Goal: Information Seeking & Learning: Learn about a topic

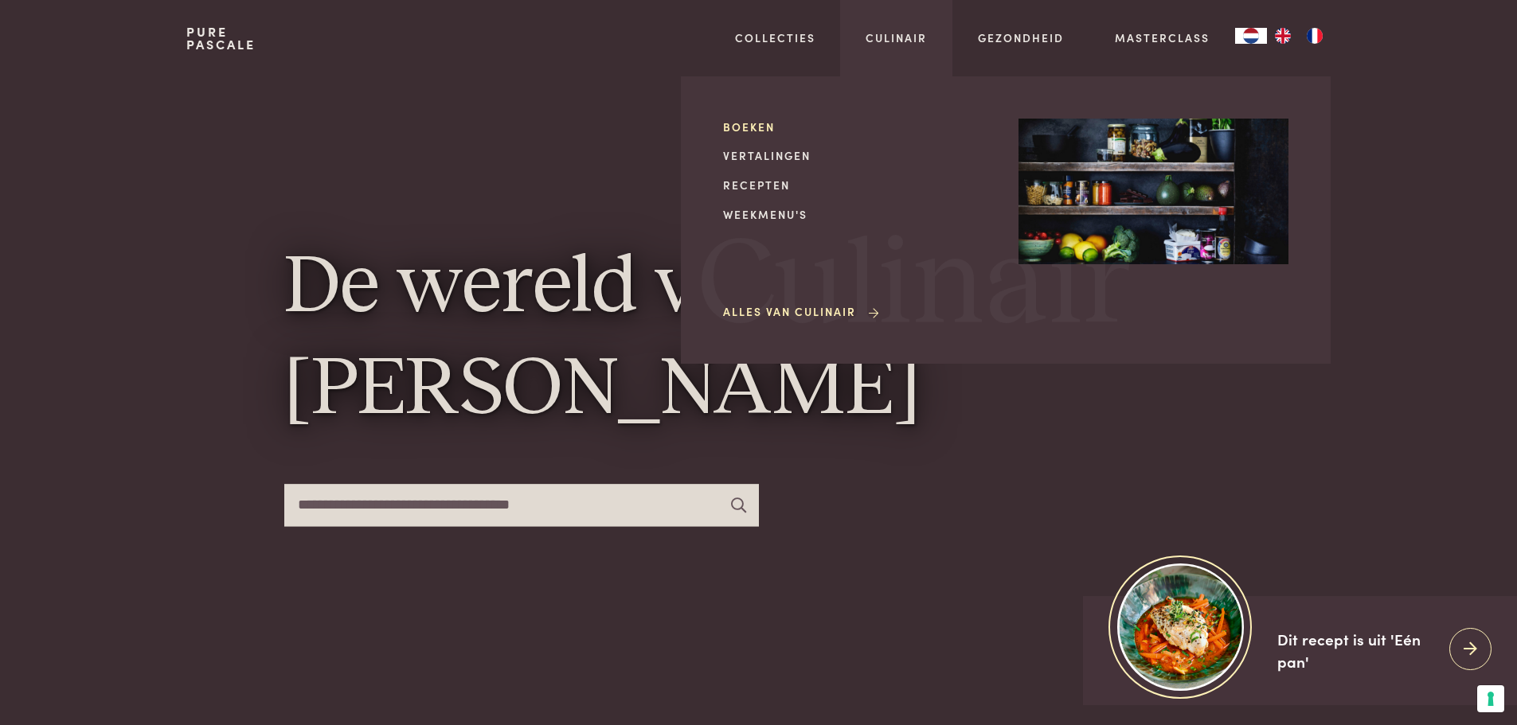
click at [763, 126] on link "Boeken" at bounding box center [858, 127] width 270 height 17
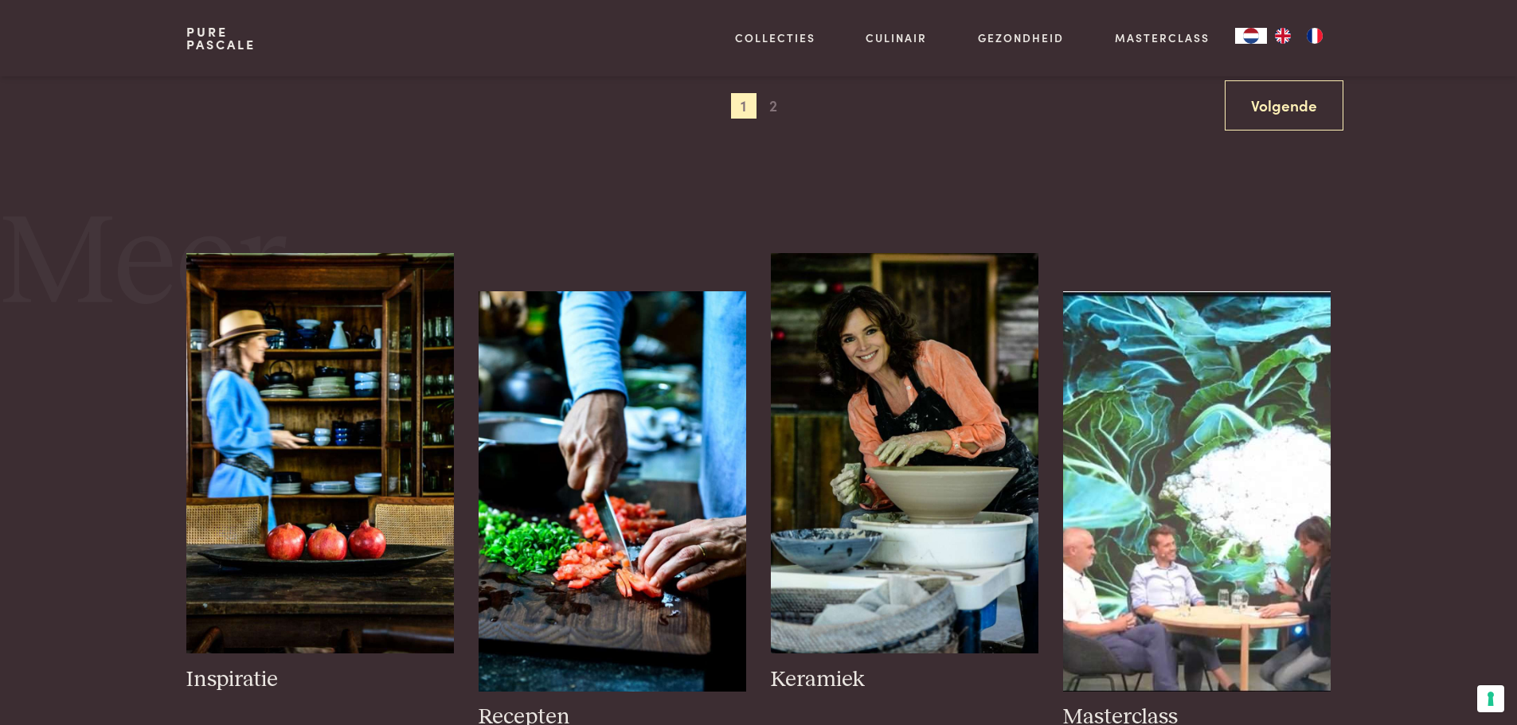
scroll to position [1990, 0]
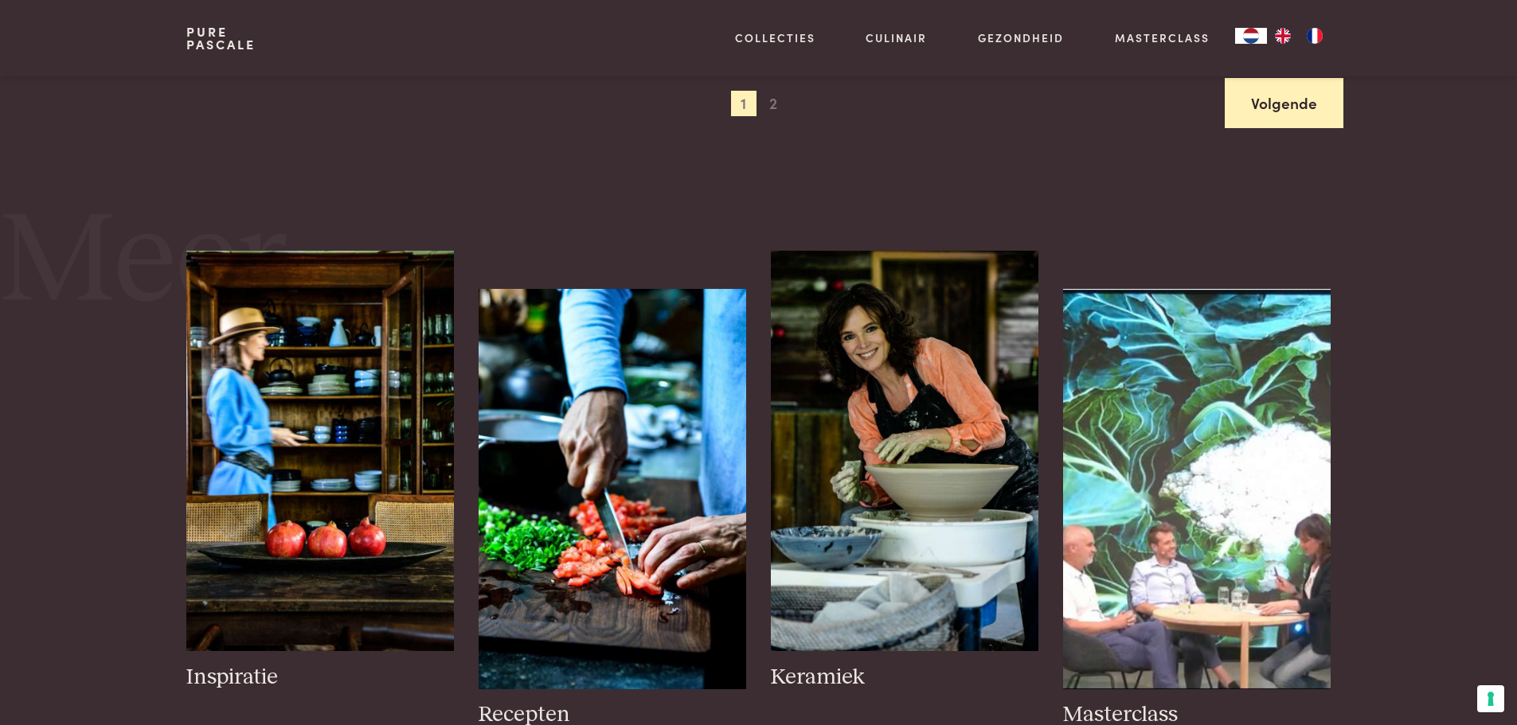
click at [1317, 104] on link "Volgende" at bounding box center [1283, 103] width 119 height 50
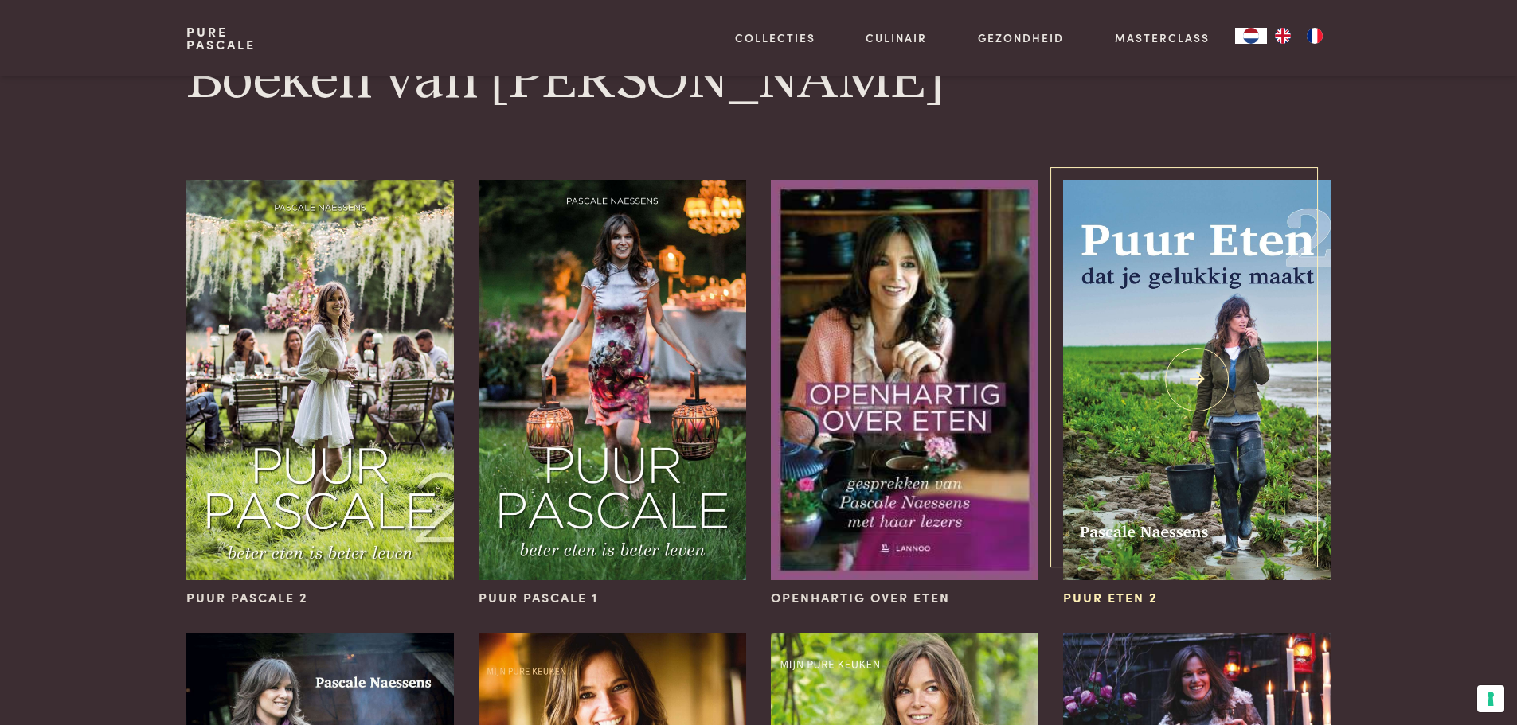
scroll to position [0, 0]
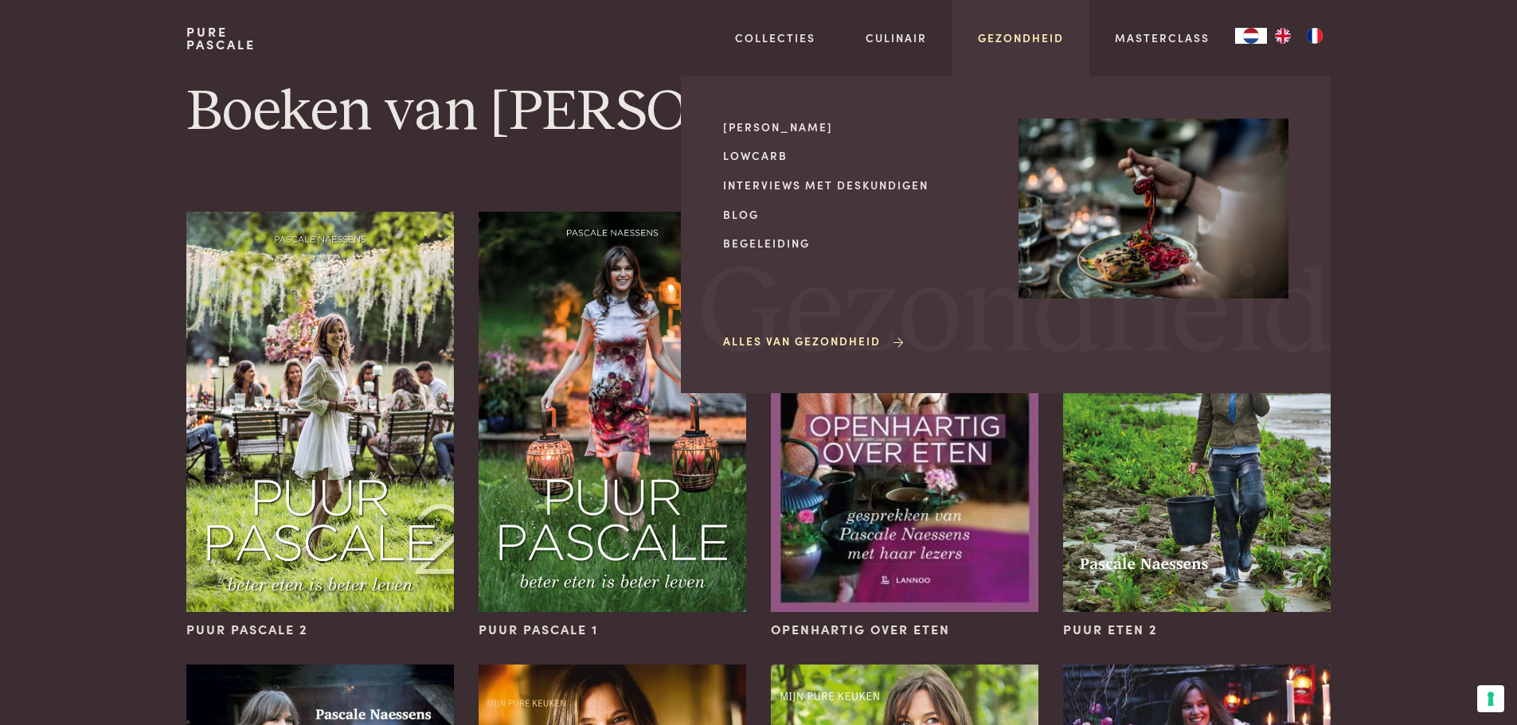
click at [1021, 38] on link "Gezondheid" at bounding box center [1021, 37] width 86 height 17
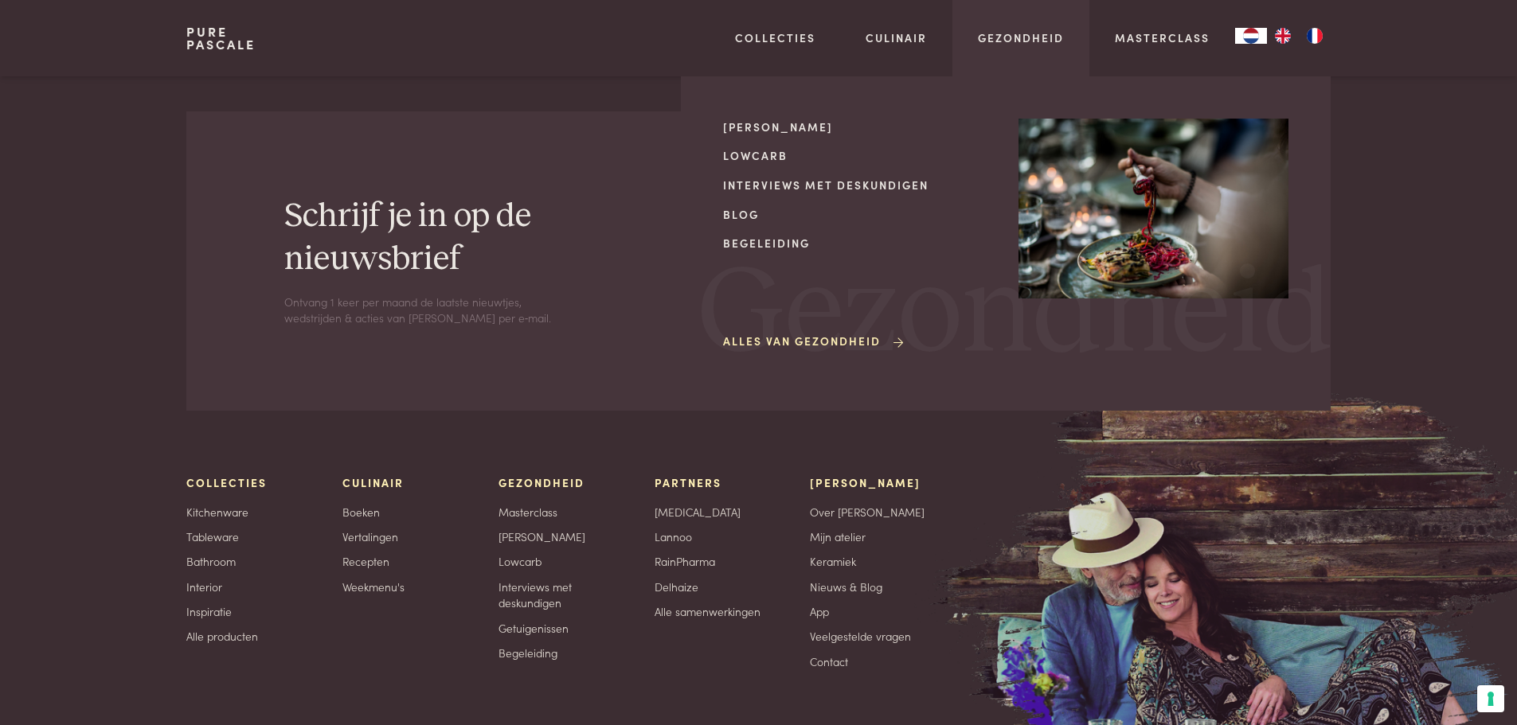
scroll to position [3583, 0]
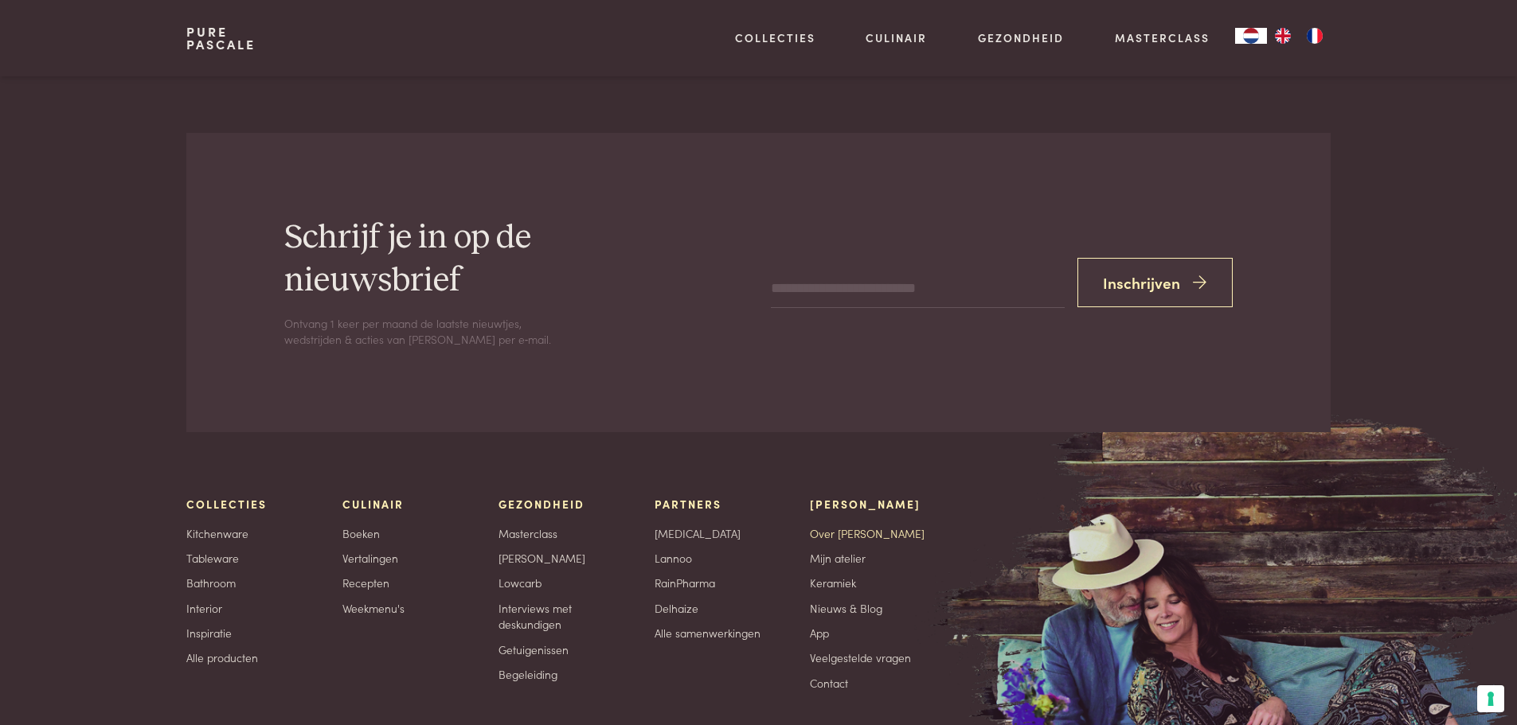
click at [842, 531] on link "Over [PERSON_NAME]" at bounding box center [867, 533] width 115 height 17
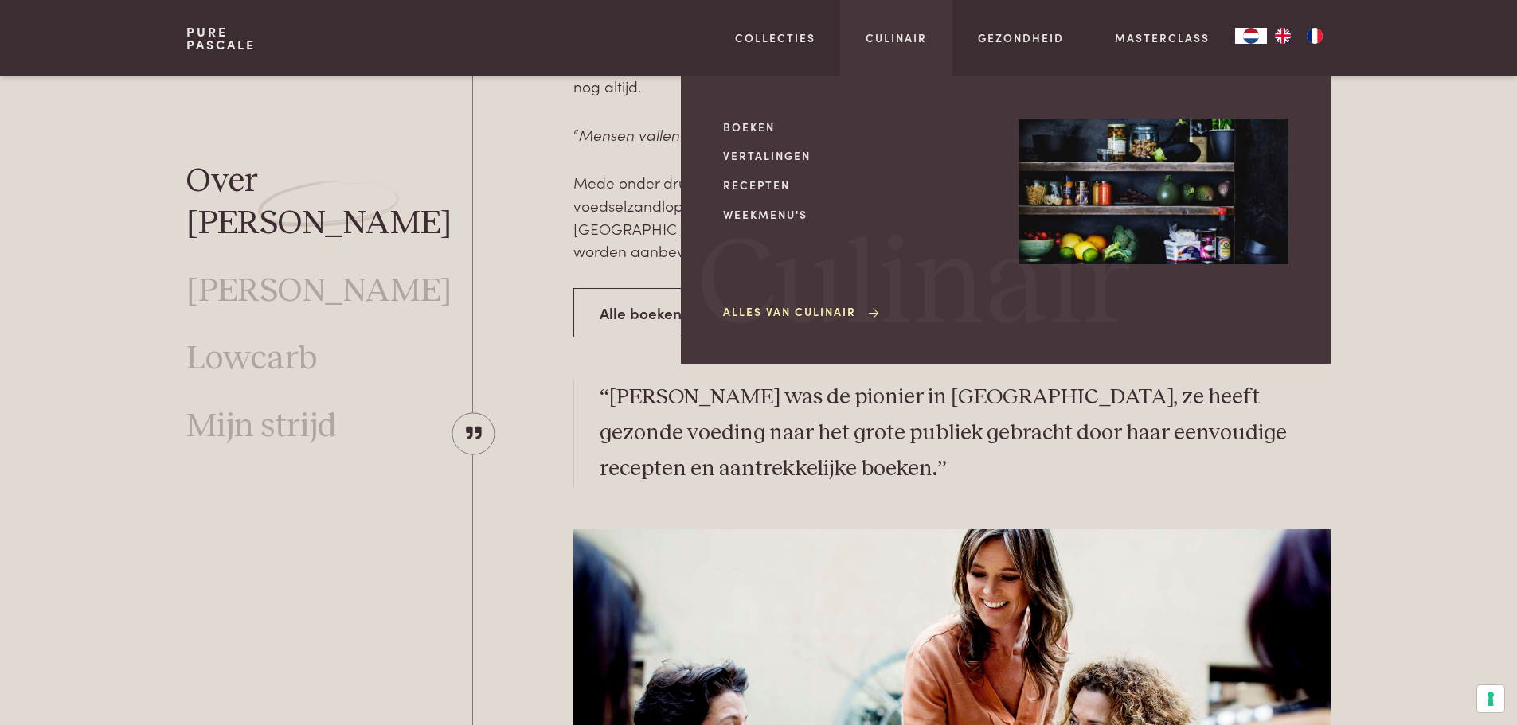
scroll to position [955, 0]
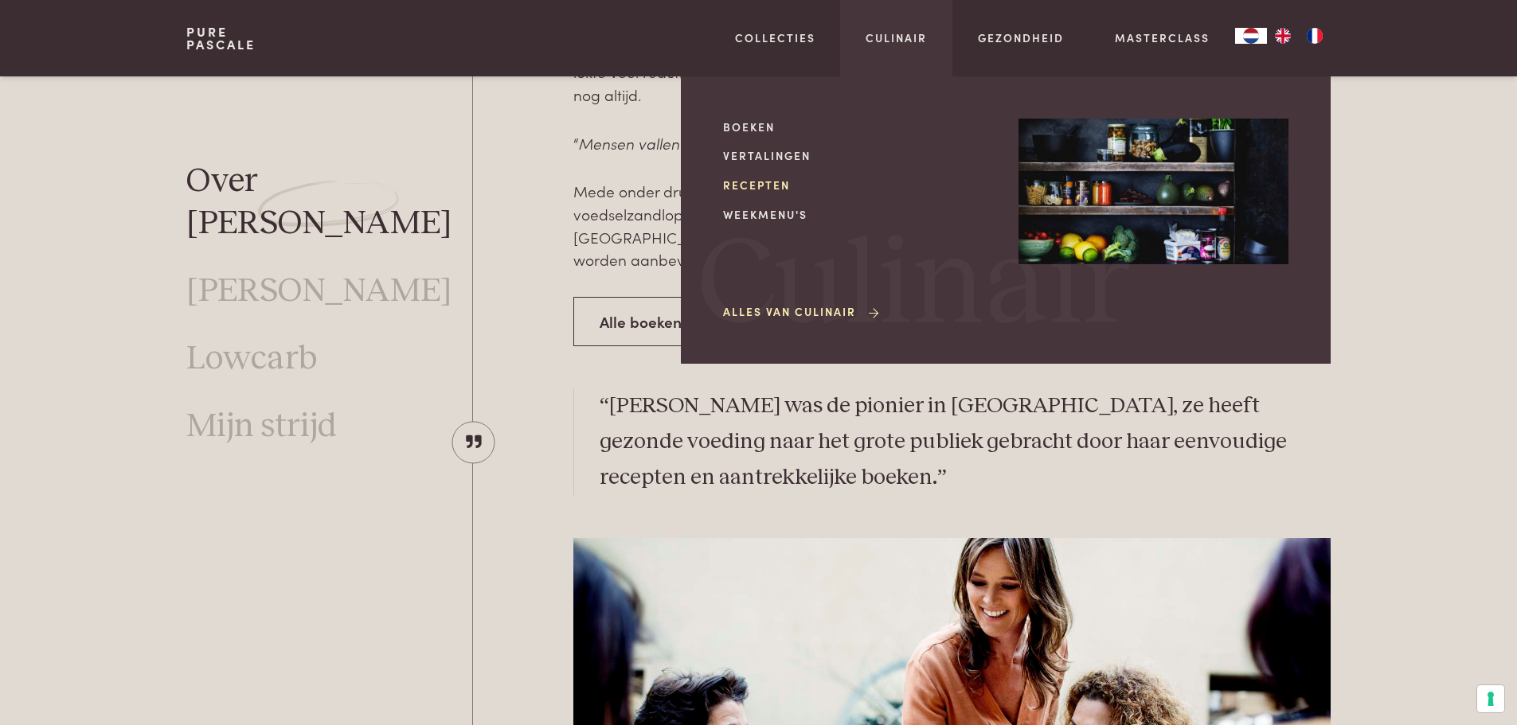
click at [763, 184] on link "Recepten" at bounding box center [858, 185] width 270 height 17
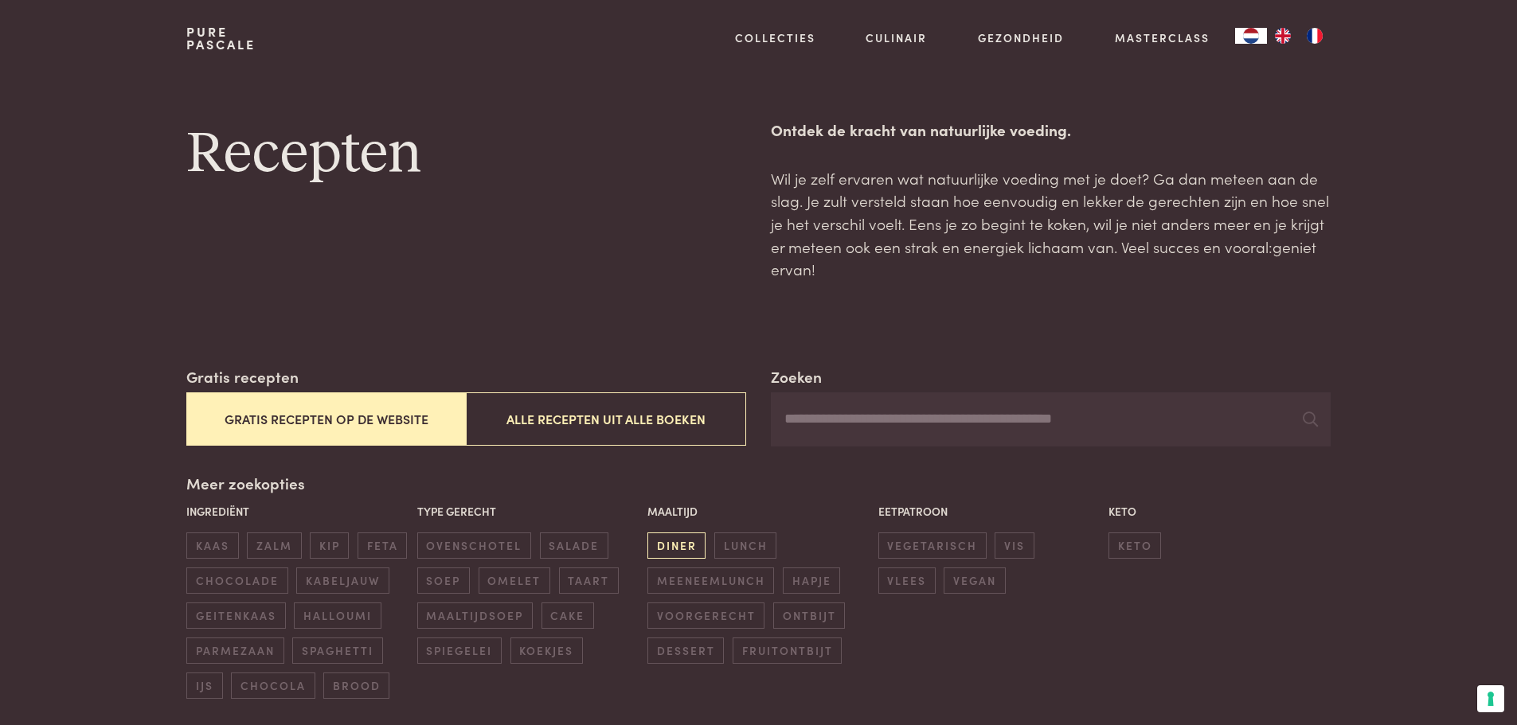
click at [672, 547] on span "diner" at bounding box center [676, 546] width 58 height 26
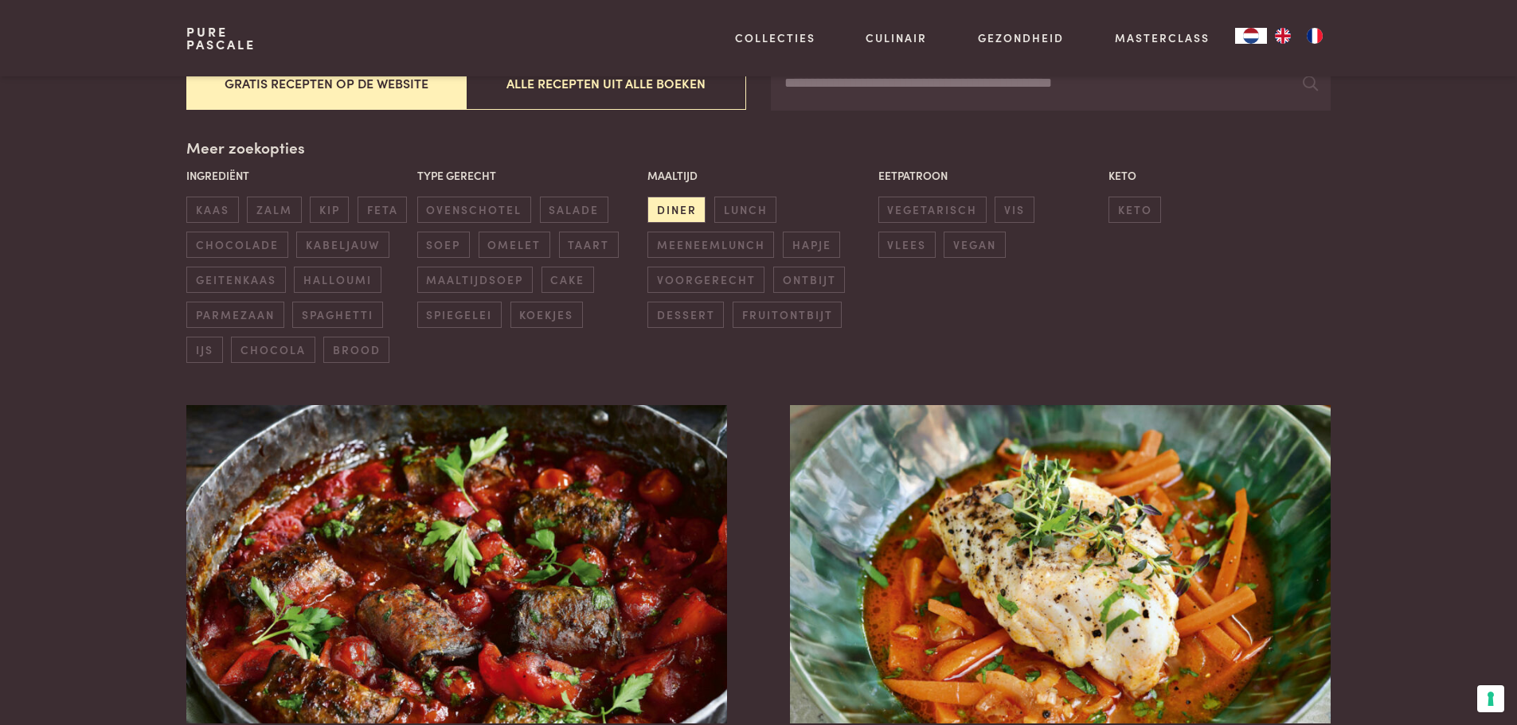
scroll to position [365, 0]
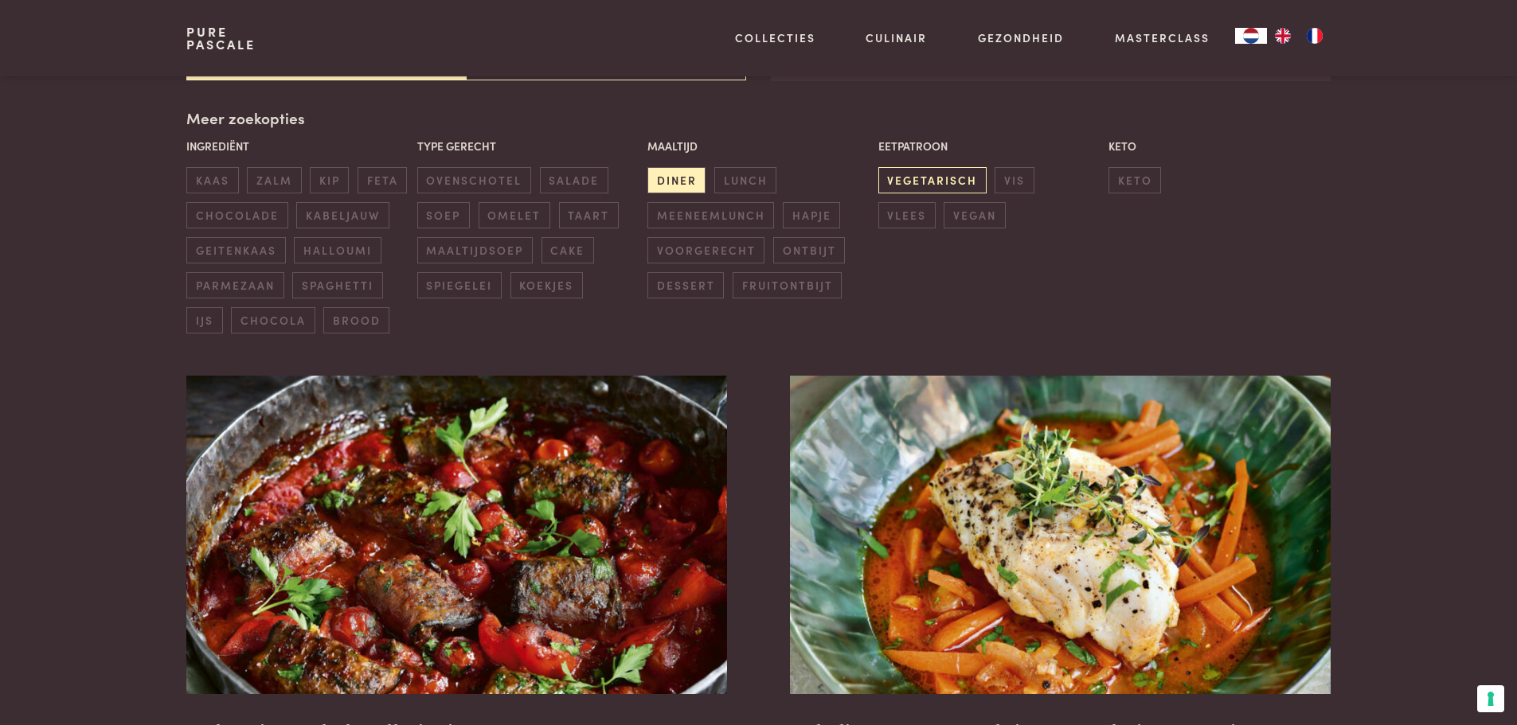
click at [918, 191] on span "vegetarisch" at bounding box center [932, 180] width 108 height 26
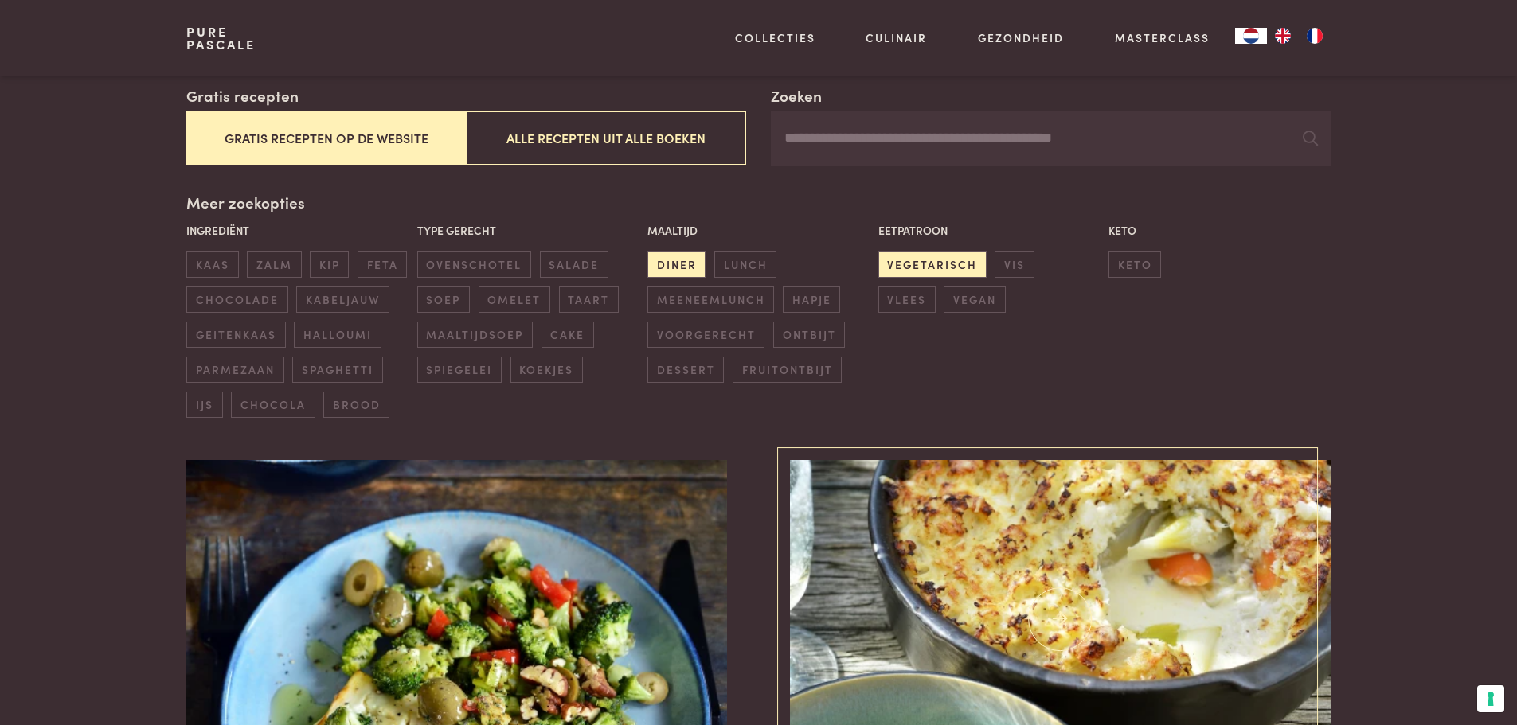
scroll to position [206, 0]
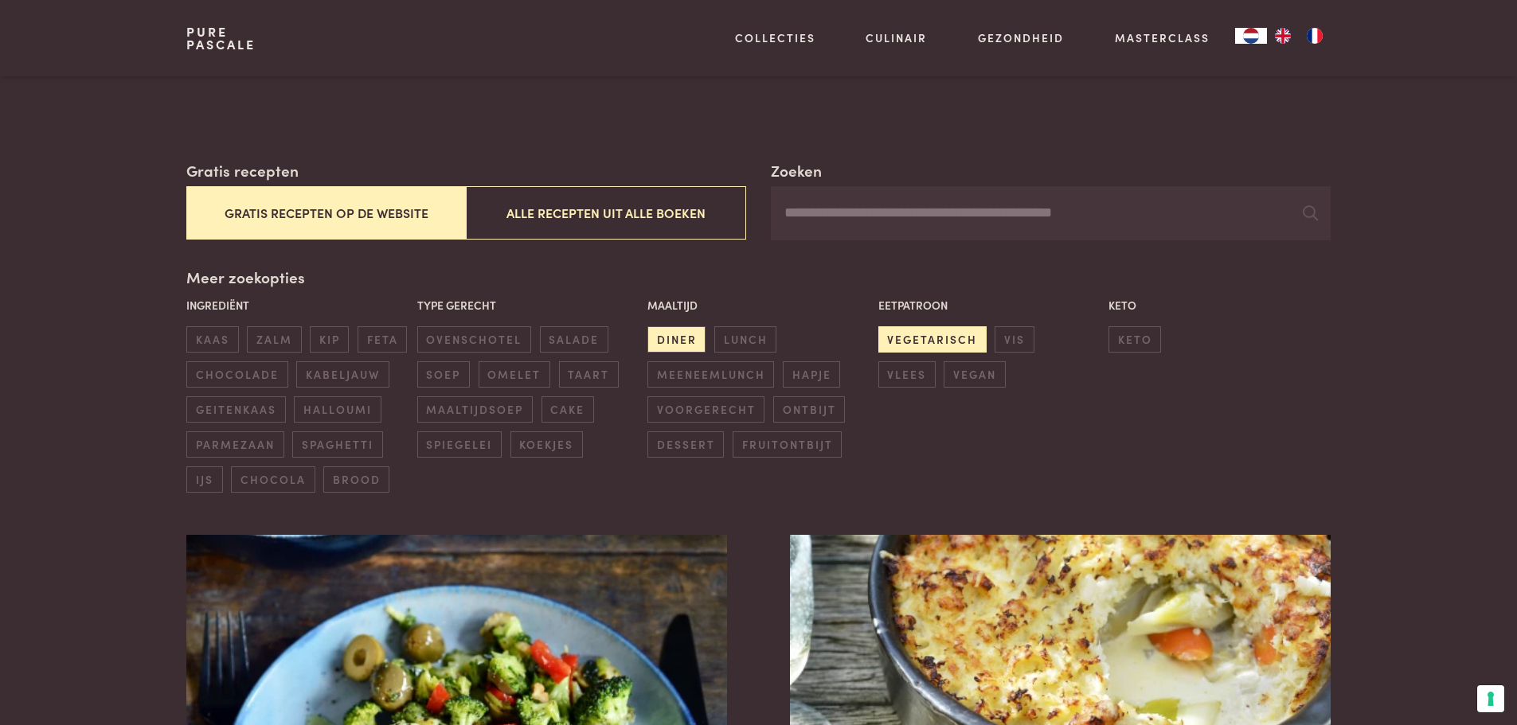
click at [904, 337] on span "vegetarisch" at bounding box center [932, 339] width 108 height 26
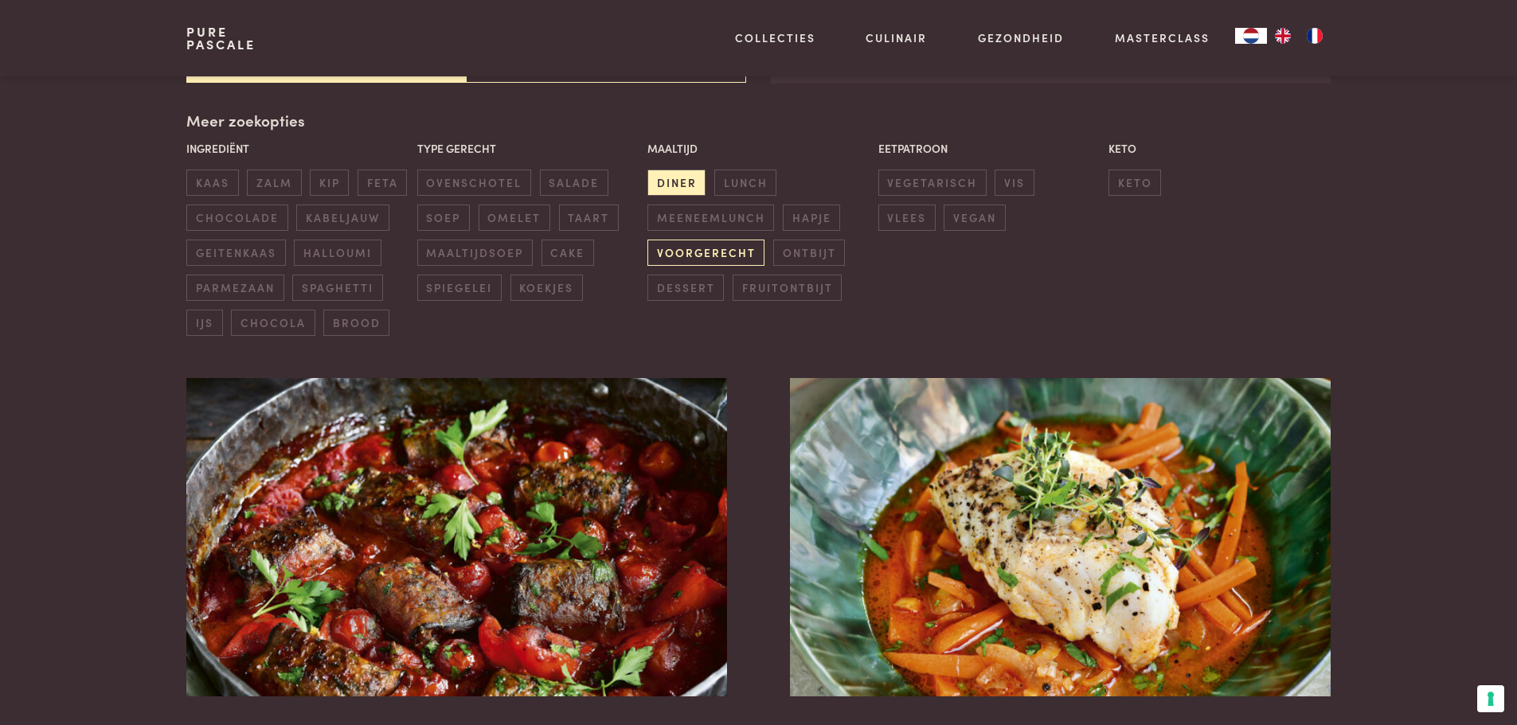
scroll to position [365, 0]
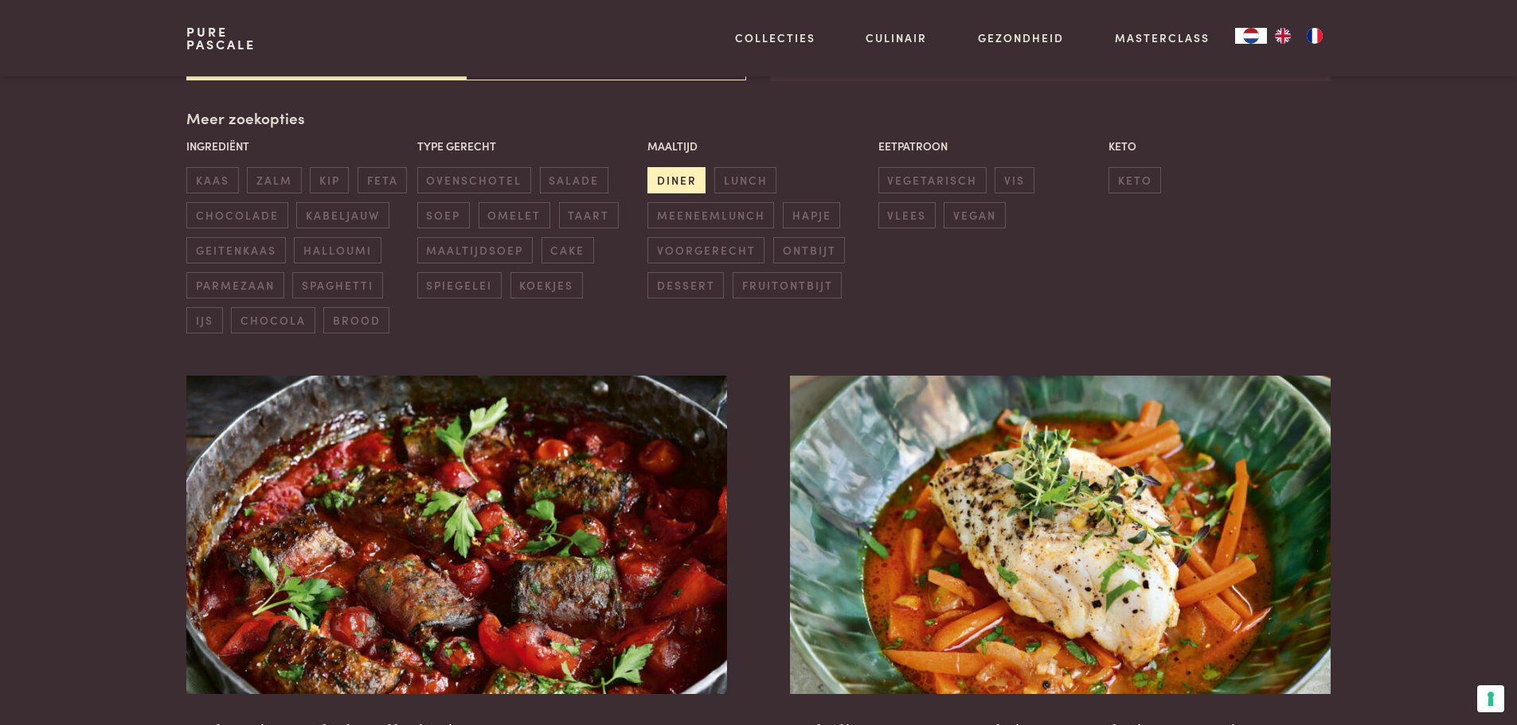
click at [687, 185] on span "diner" at bounding box center [676, 180] width 58 height 26
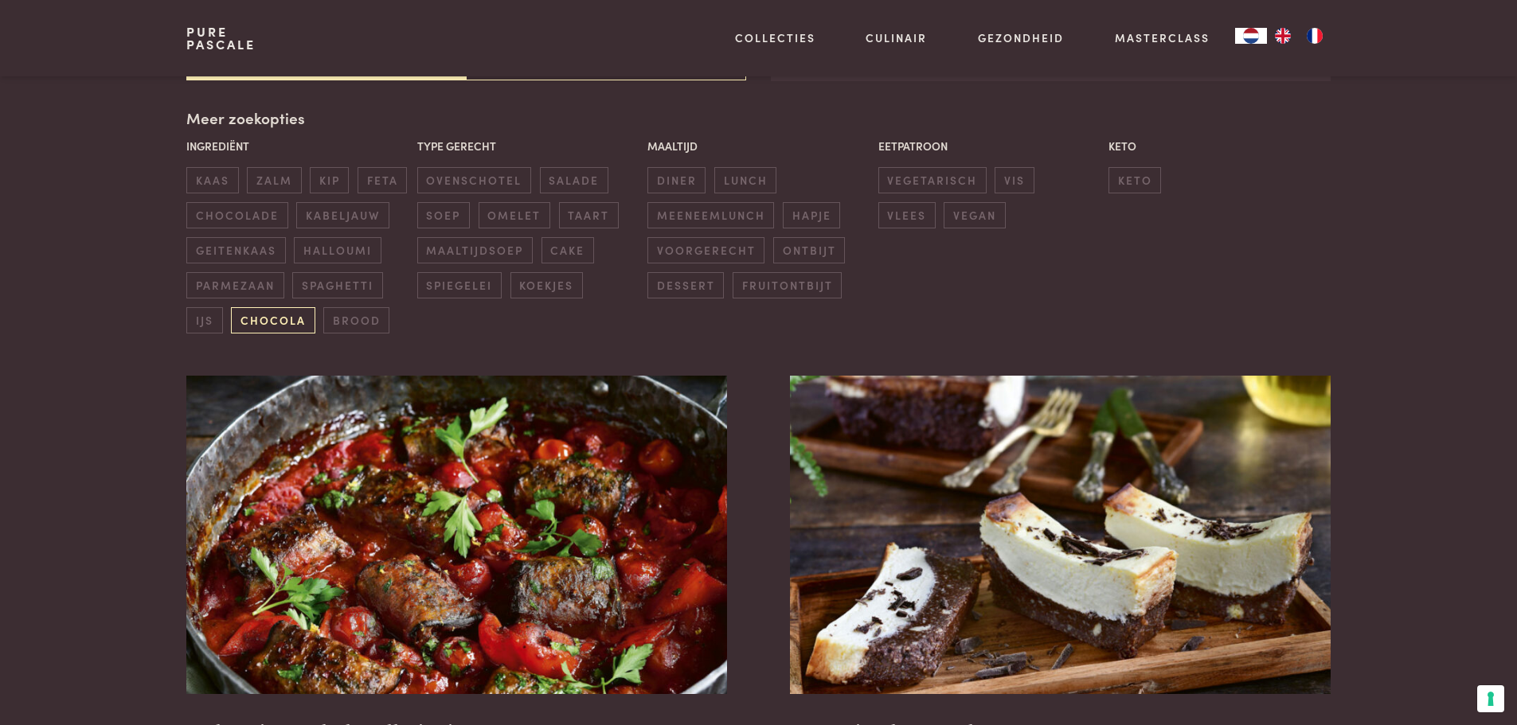
click at [278, 314] on span "chocola" at bounding box center [273, 320] width 84 height 26
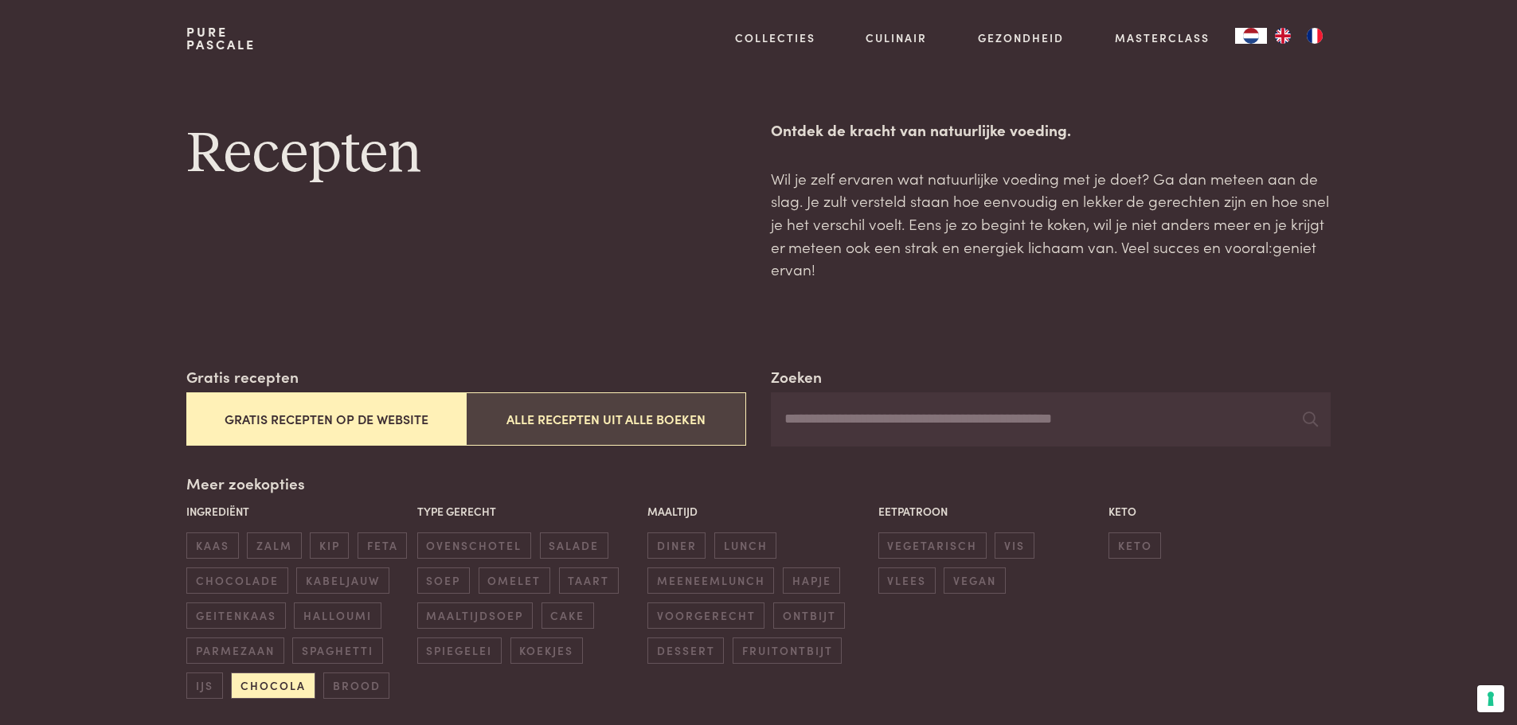
click at [648, 414] on button "Alle recepten uit alle boeken" at bounding box center [605, 418] width 279 height 53
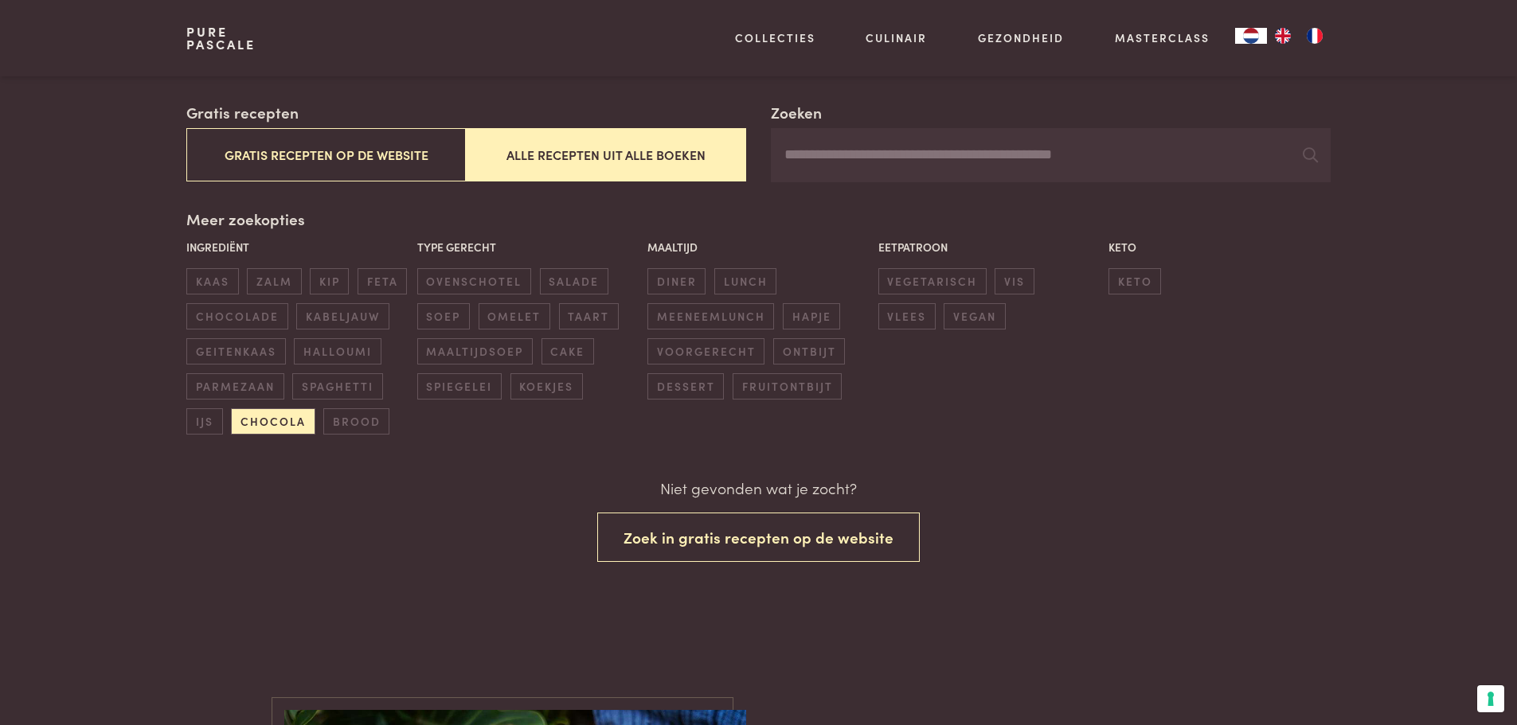
scroll to position [265, 0]
click at [358, 418] on span "brood" at bounding box center [356, 421] width 66 height 26
click at [260, 412] on span "chocola" at bounding box center [273, 421] width 84 height 26
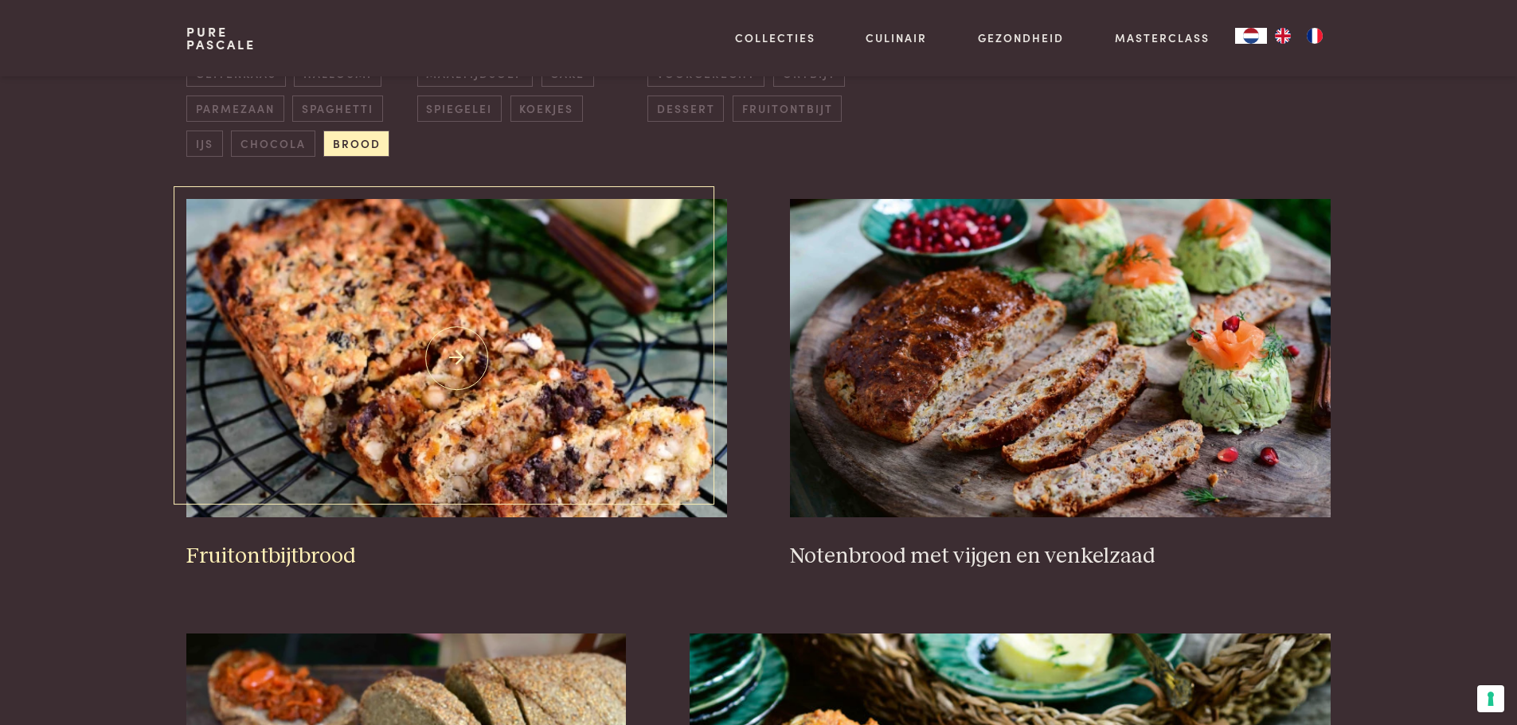
scroll to position [525, 0]
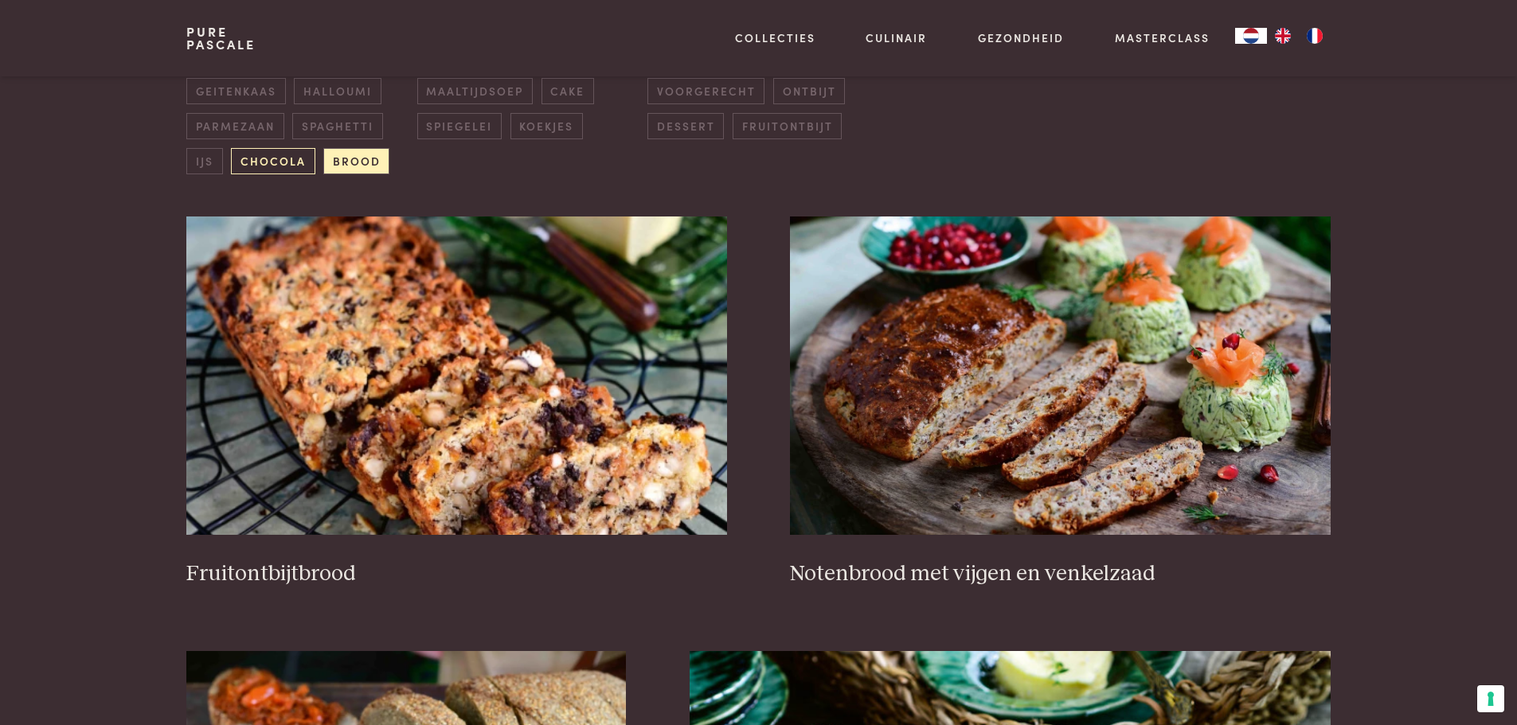
click at [284, 173] on span "chocola" at bounding box center [273, 161] width 84 height 26
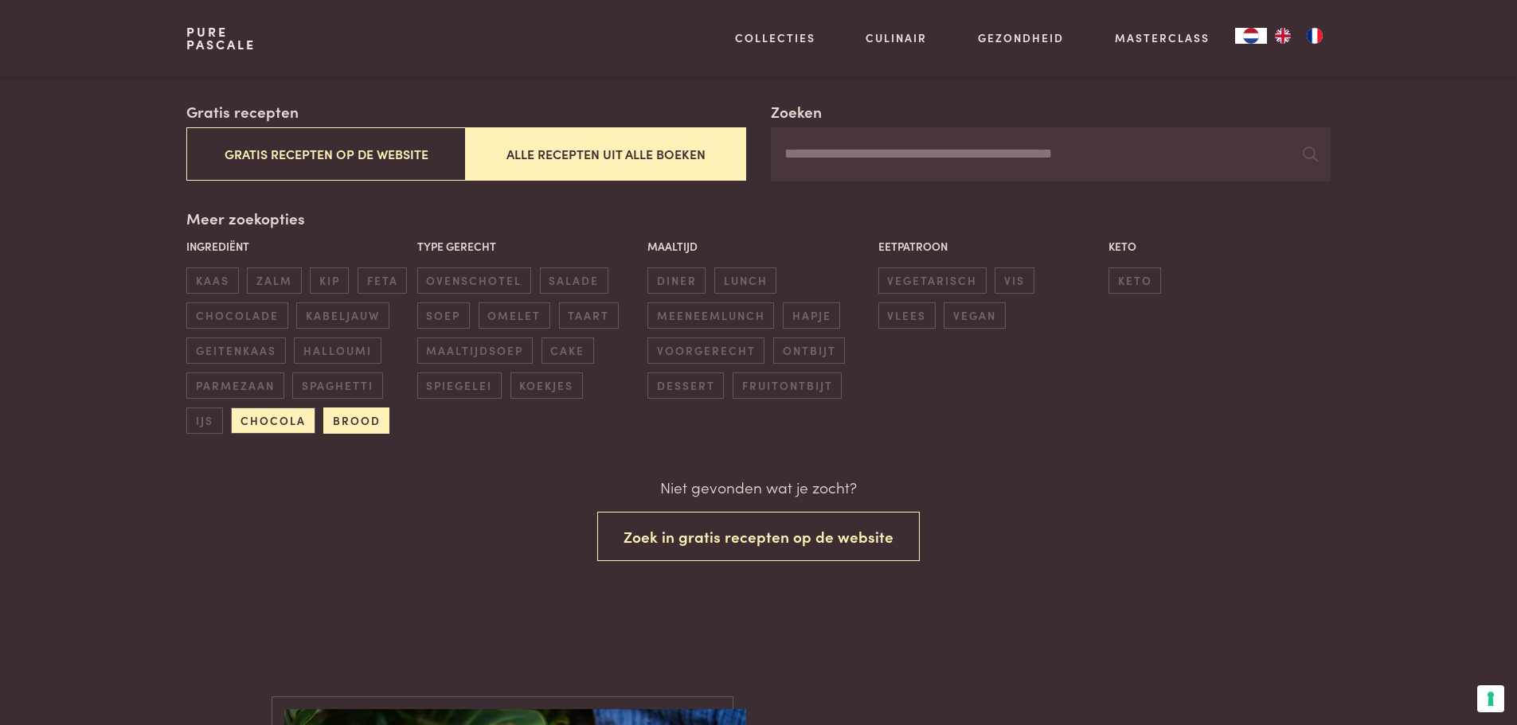
click at [361, 418] on span "brood" at bounding box center [356, 421] width 66 height 26
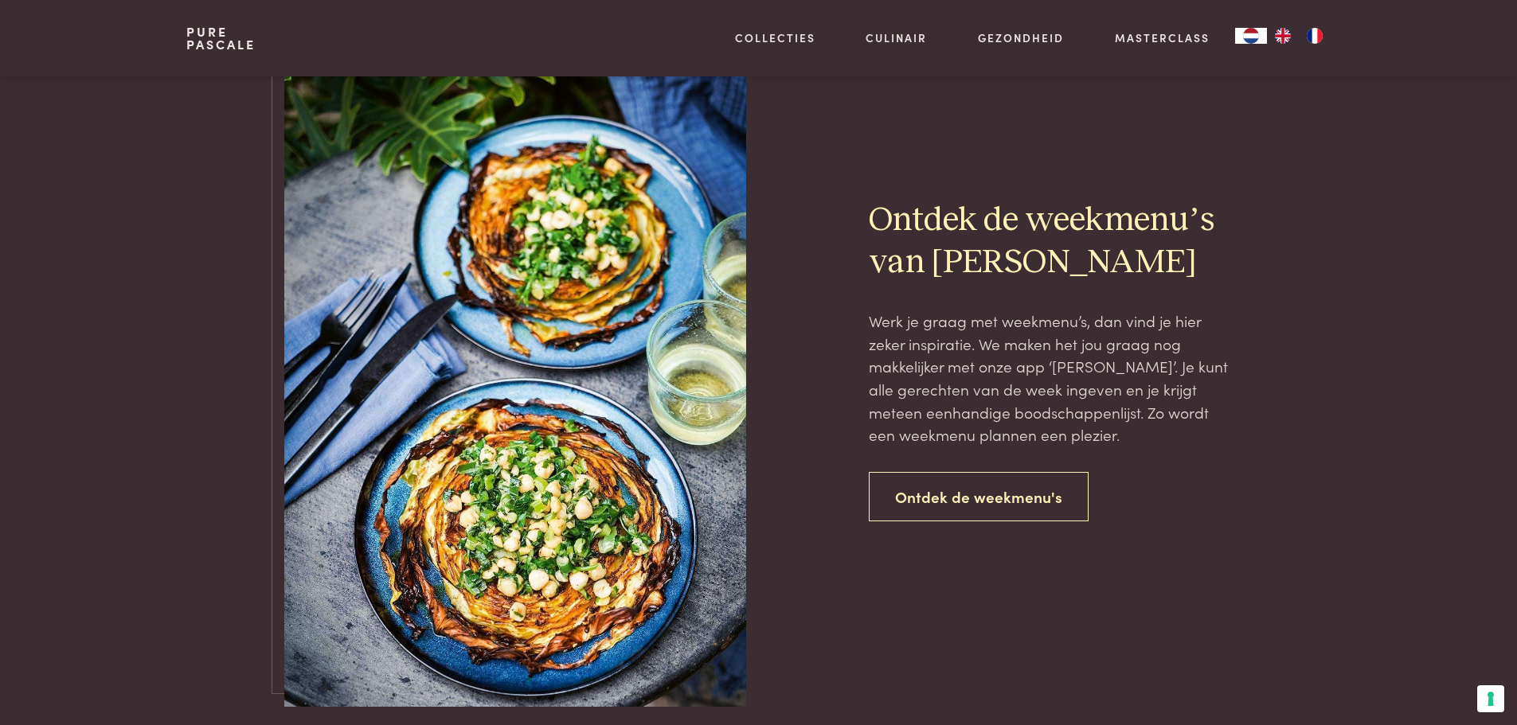
scroll to position [983, 0]
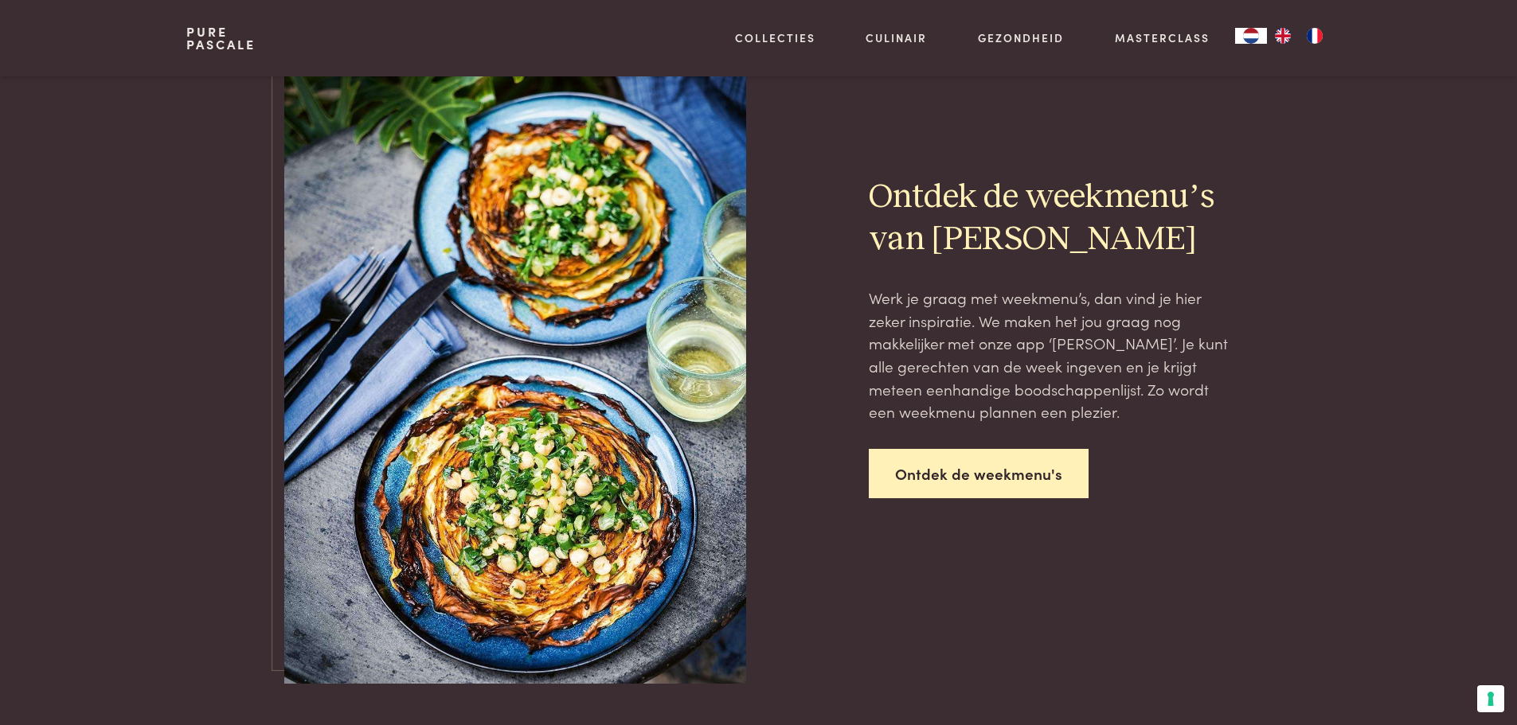
click at [957, 465] on link "Ontdek de weekmenu's" at bounding box center [979, 474] width 220 height 50
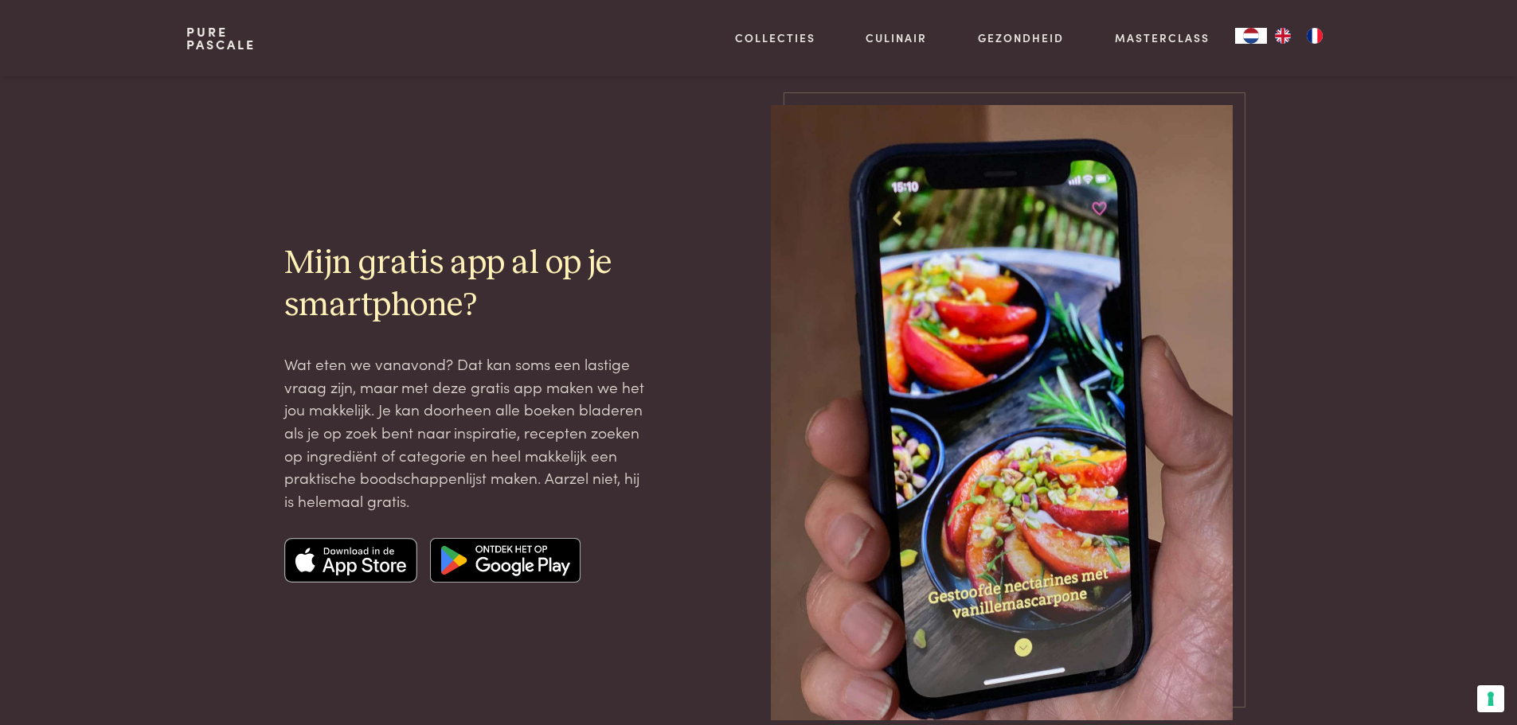
scroll to position [2070, 0]
